Goal: Register for event/course

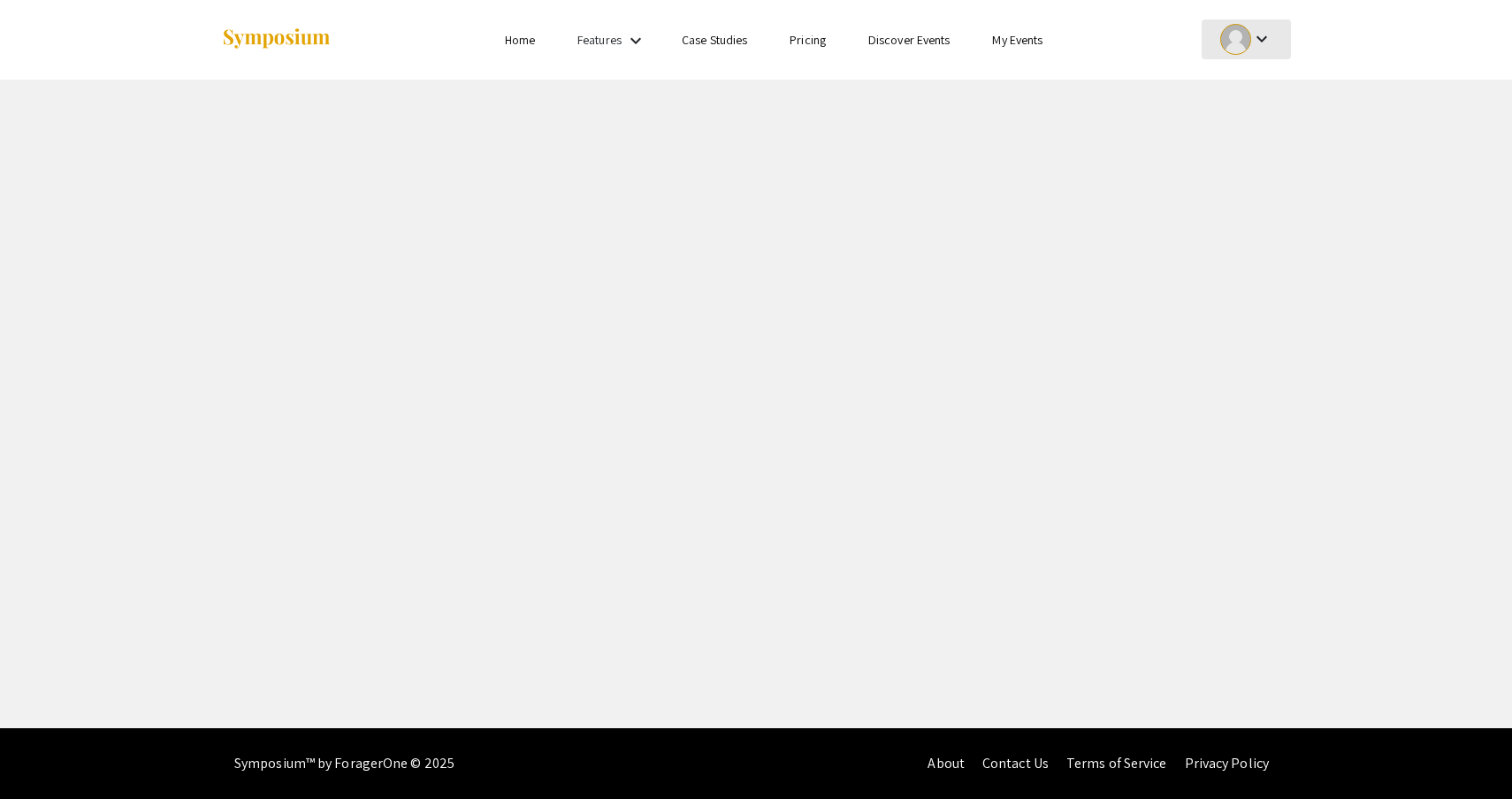
click at [1246, 37] on div at bounding box center [1237, 40] width 31 height 31
click at [1248, 135] on button "My Submissions" at bounding box center [1257, 130] width 109 height 42
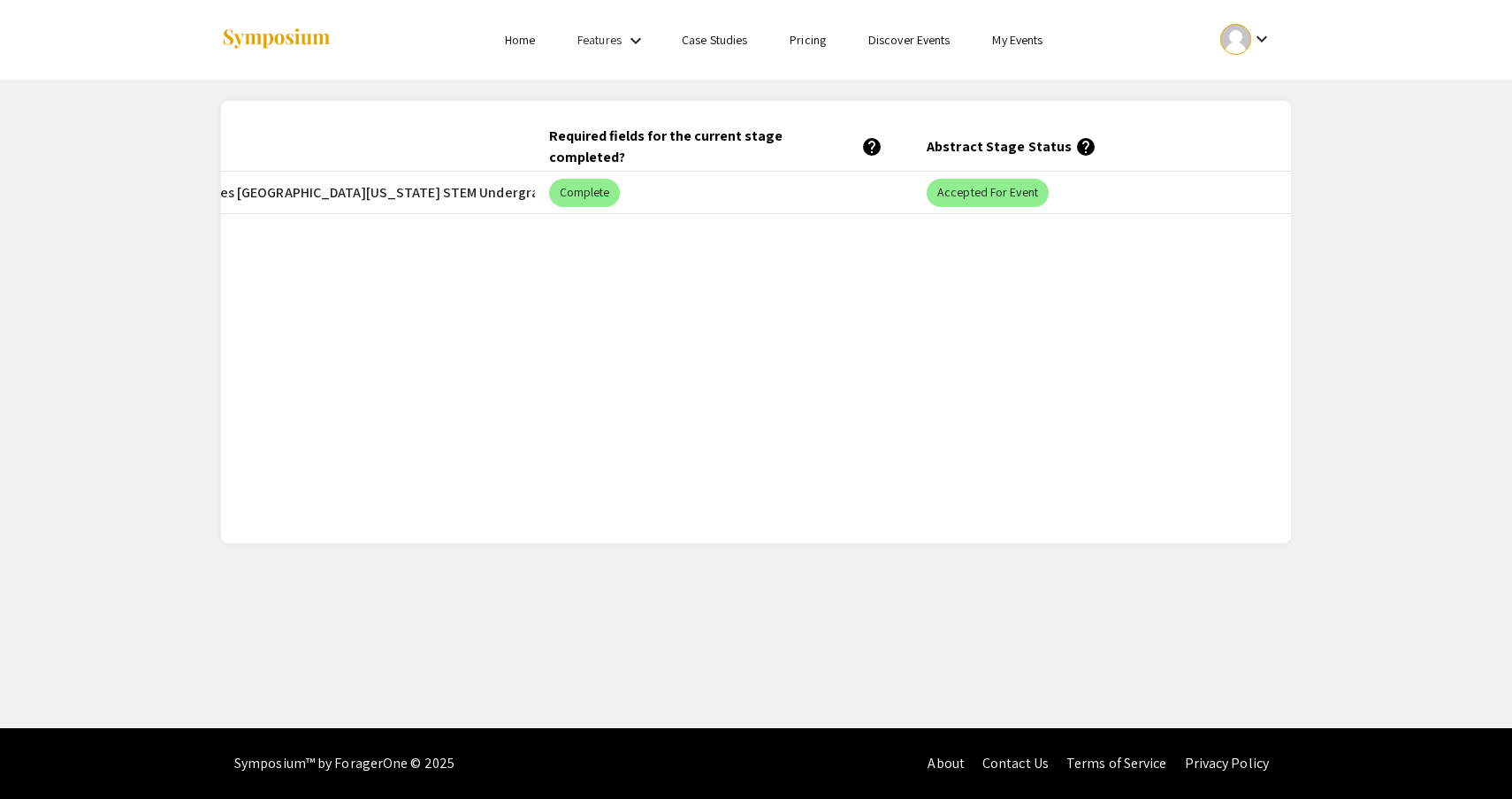
click at [304, 187] on mat-cell "2025 Life Sciences [GEOGRAPHIC_DATA][US_STATE] STEM Undergraduate Symposium" at bounding box center [346, 193] width 379 height 42
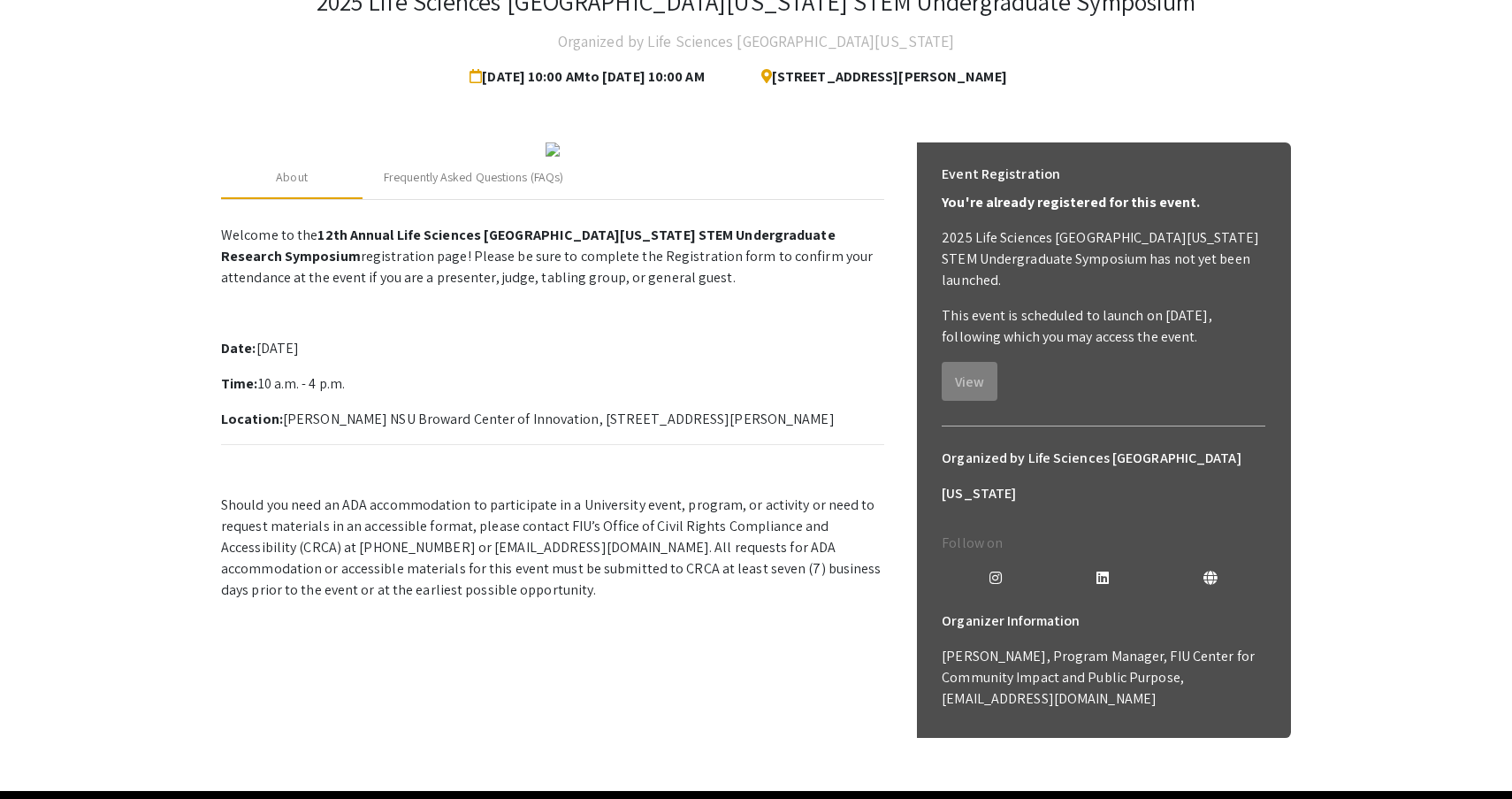
scroll to position [142, 0]
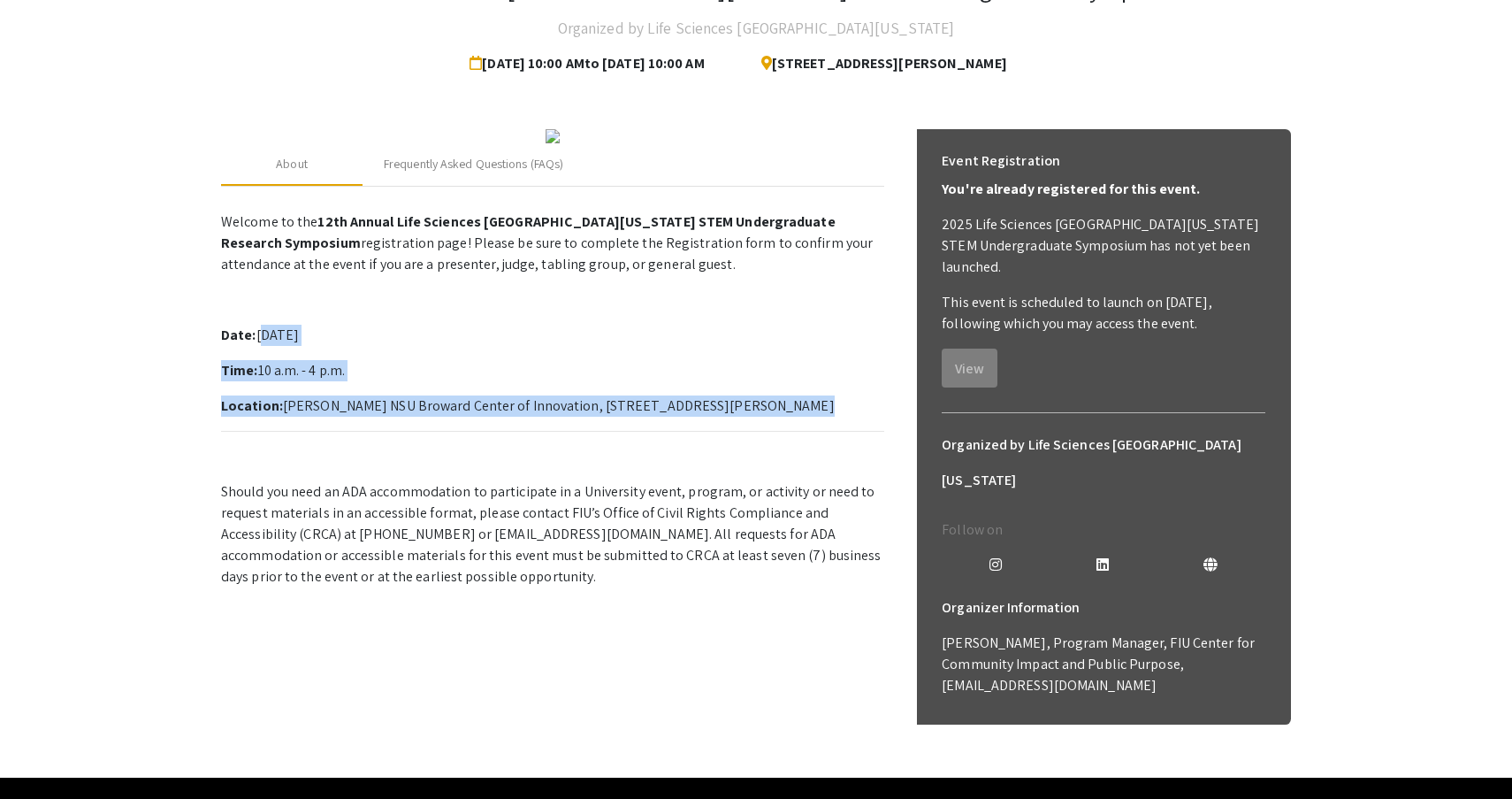
drag, startPoint x: 259, startPoint y: 497, endPoint x: 867, endPoint y: 581, distance: 613.8
click at [867, 581] on p "Welcome to the 12th Annual Life Sciences South Florida STEM Undergraduate Resea…" at bounding box center [553, 396] width 663 height 383
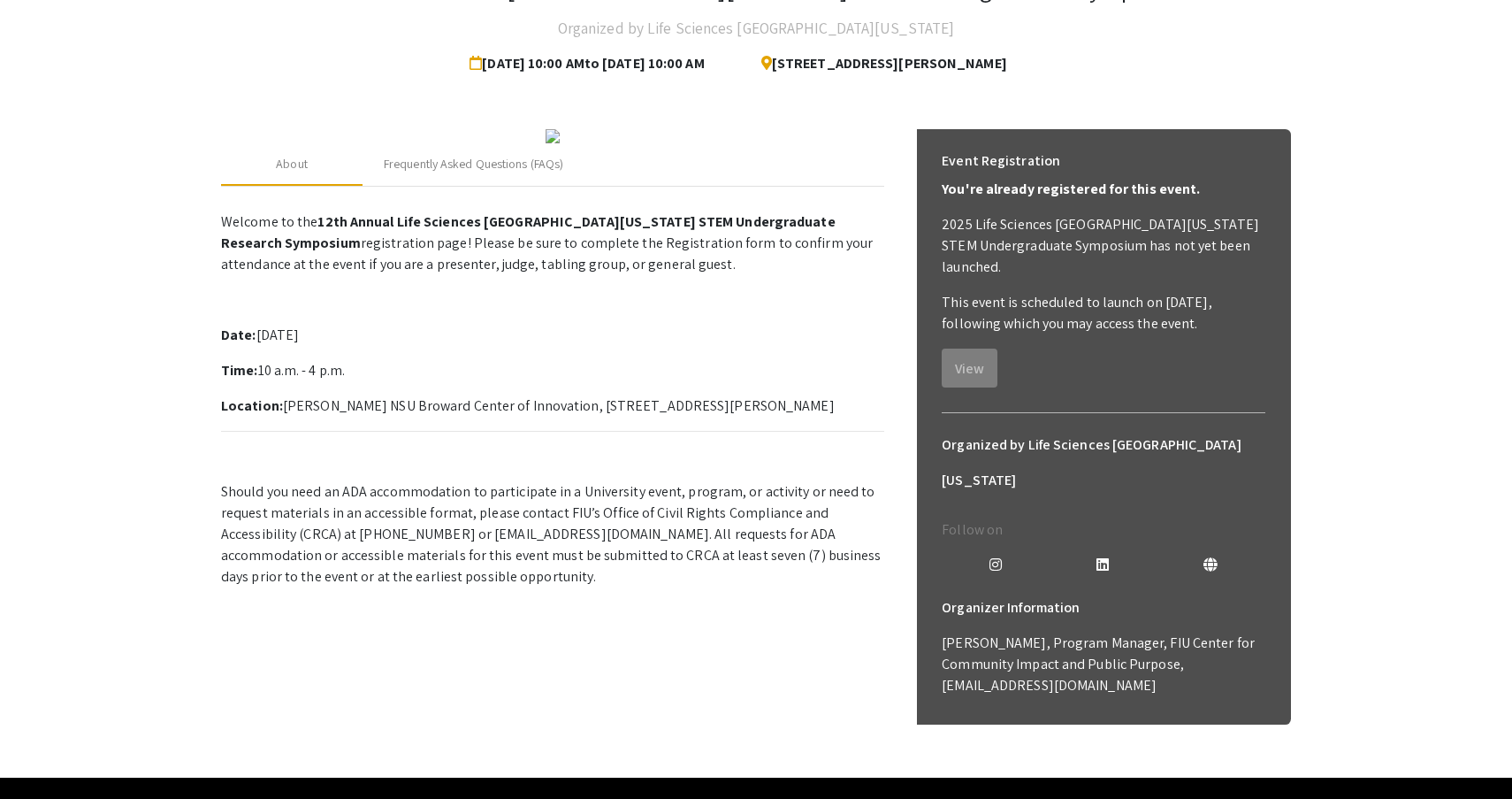
click at [453, 484] on p "Welcome to the 12th Annual Life Sciences South Florida STEM Undergraduate Resea…" at bounding box center [553, 396] width 663 height 383
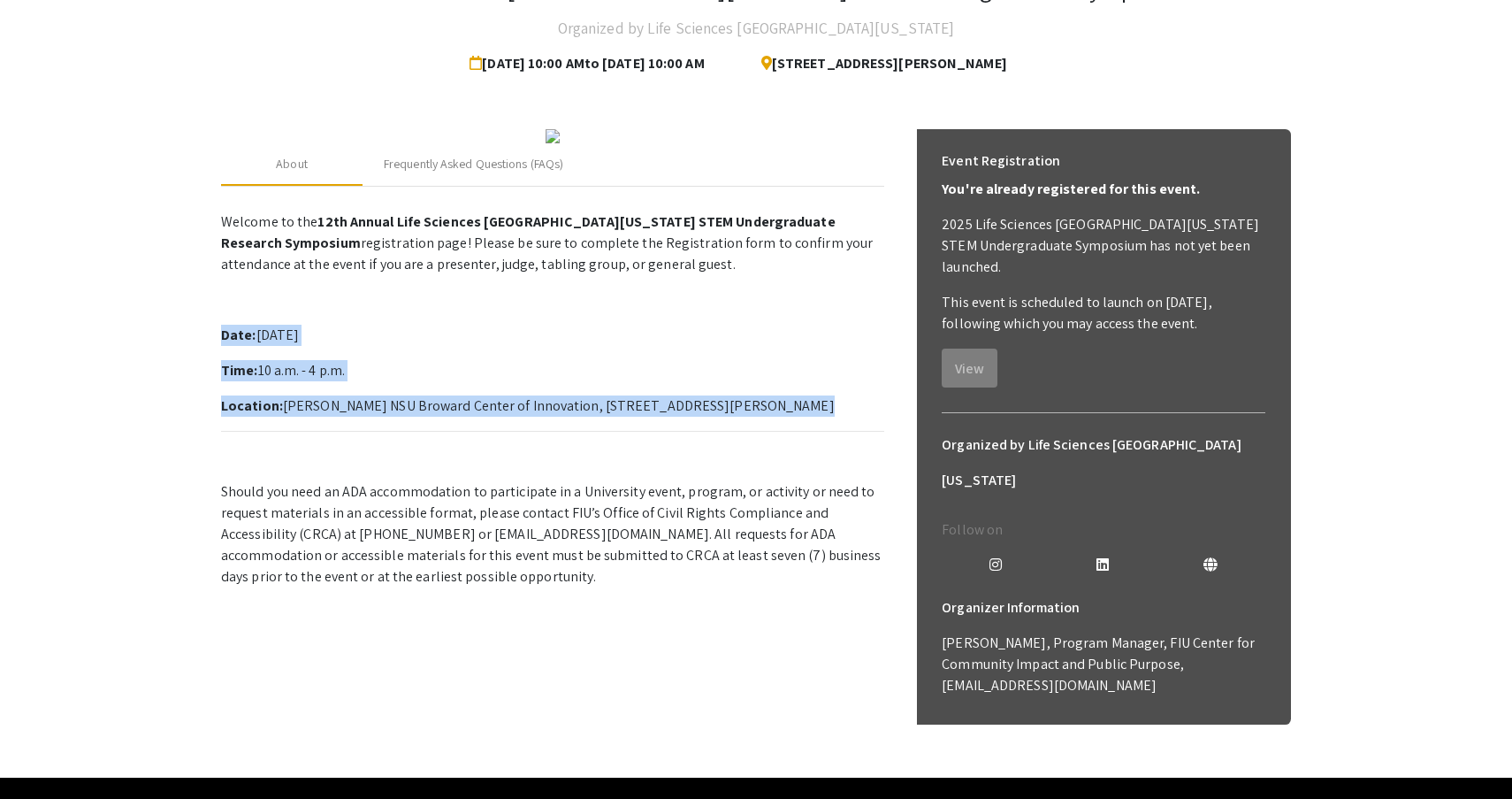
drag, startPoint x: 222, startPoint y: 495, endPoint x: 868, endPoint y: 585, distance: 652.2
click at [868, 585] on p "Welcome to the 12th Annual Life Sciences South Florida STEM Undergraduate Resea…" at bounding box center [553, 396] width 663 height 383
copy p "Date: Saturday, October 25th, 2025 Time: 10 a.m. - 4 p.m. Location: Alan B. Lev…"
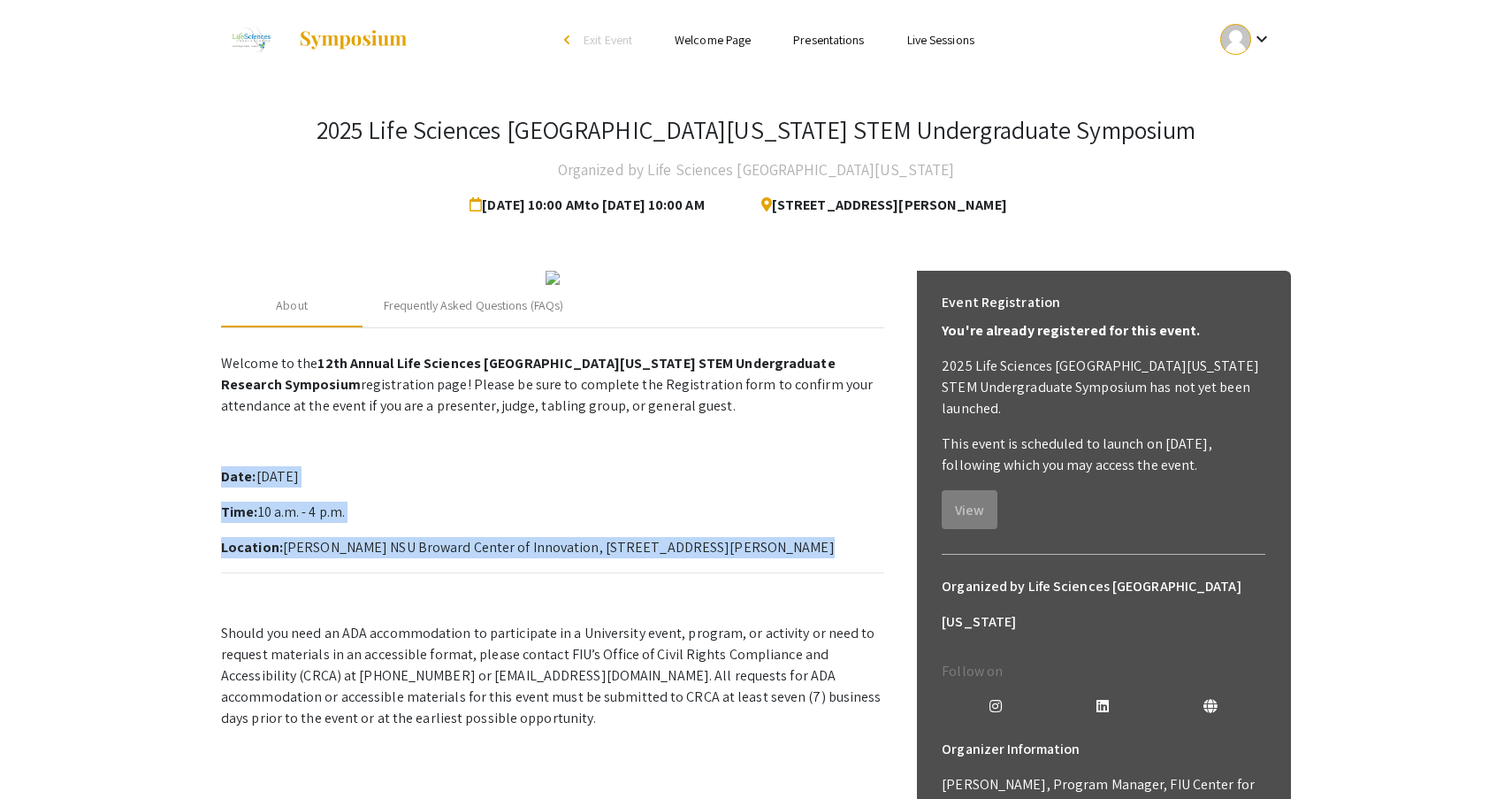
scroll to position [0, 0]
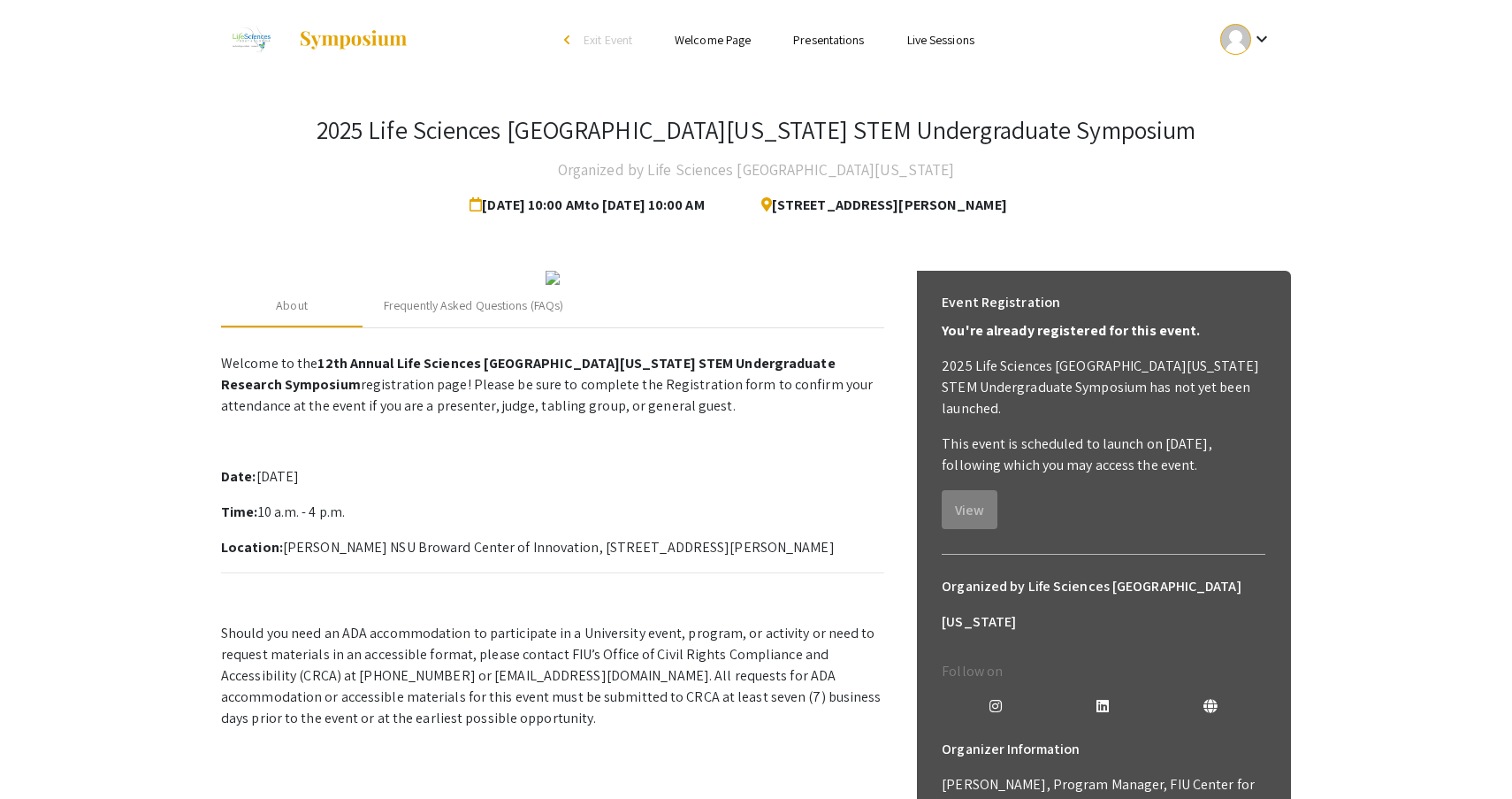
click at [872, 592] on p "Welcome to the 12th Annual Life Sciences South Florida STEM Undergraduate Resea…" at bounding box center [553, 537] width 663 height 383
